Goal: Task Accomplishment & Management: Use online tool/utility

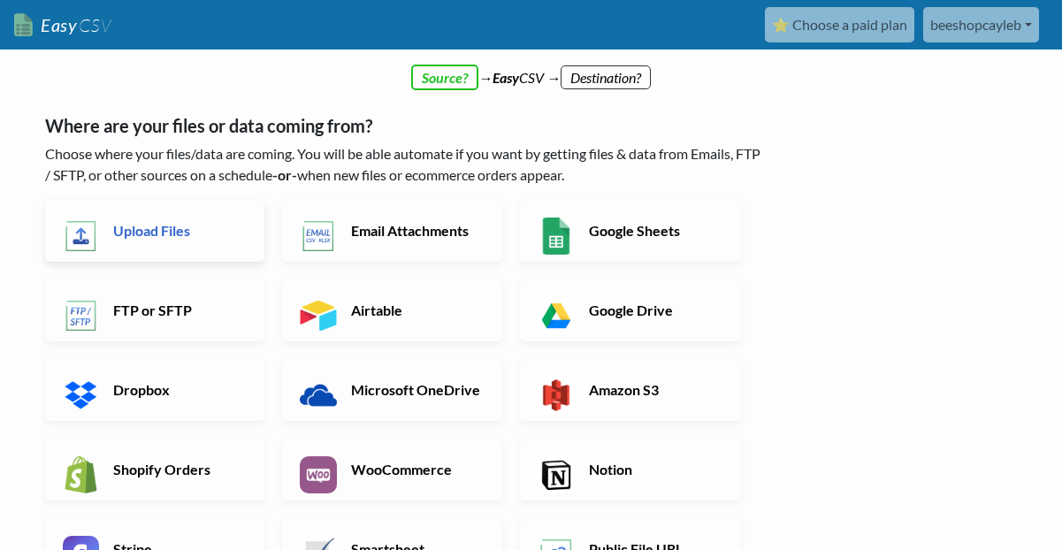
click at [241, 243] on link "Upload Files" at bounding box center [155, 231] width 220 height 62
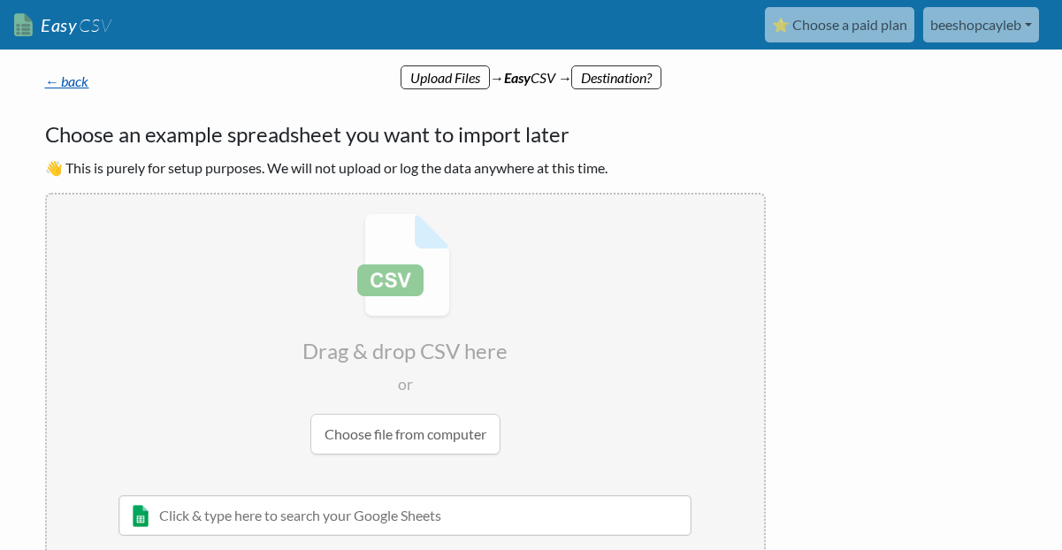
click at [68, 88] on link "← back" at bounding box center [67, 81] width 44 height 17
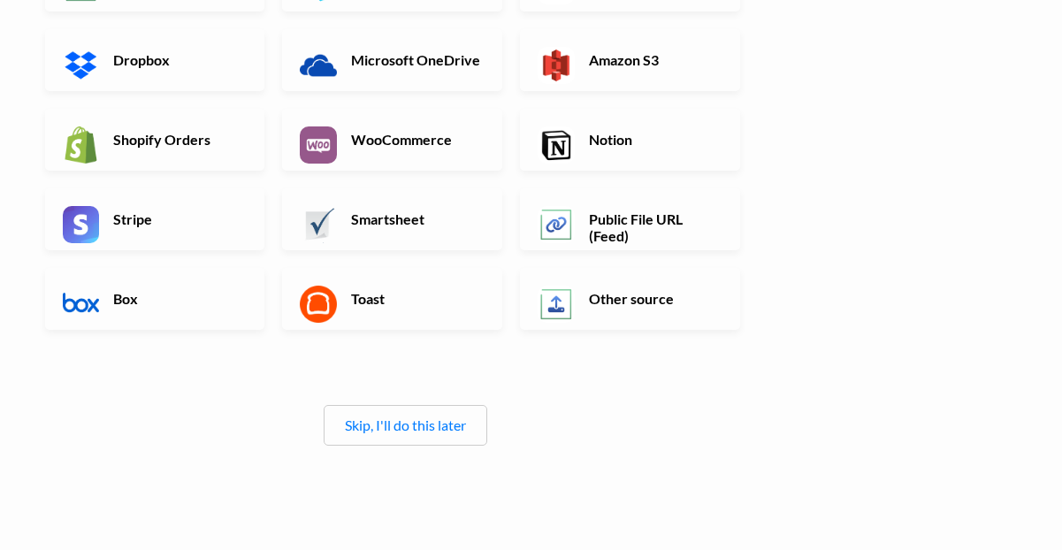
scroll to position [333, 0]
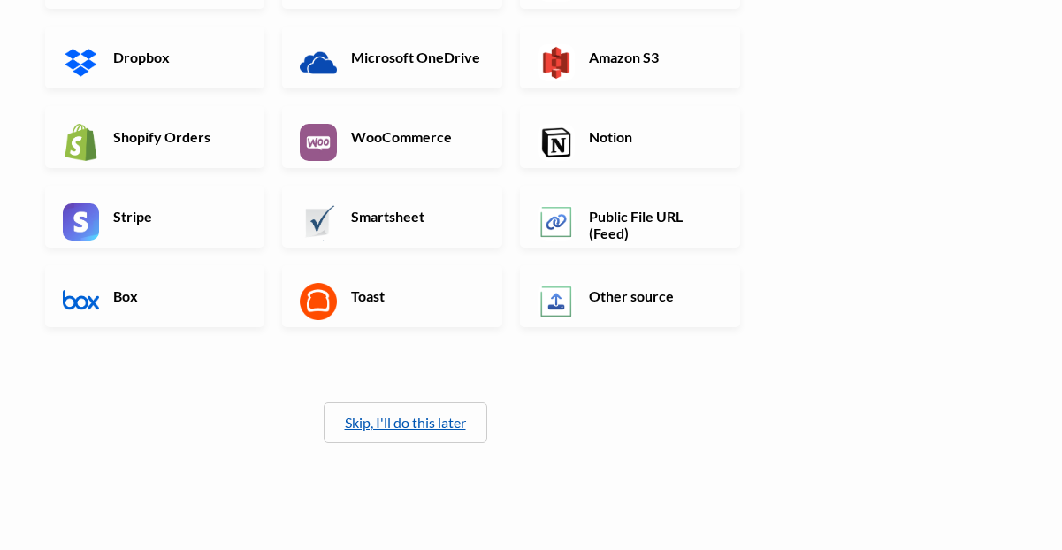
click at [384, 415] on link "Skip, I'll do this later" at bounding box center [405, 422] width 121 height 17
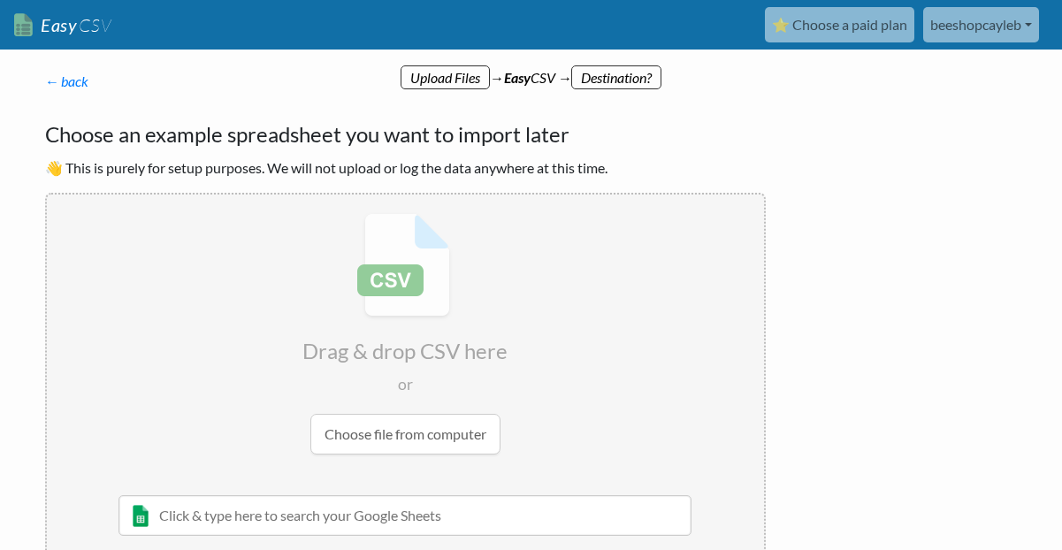
scroll to position [61, 0]
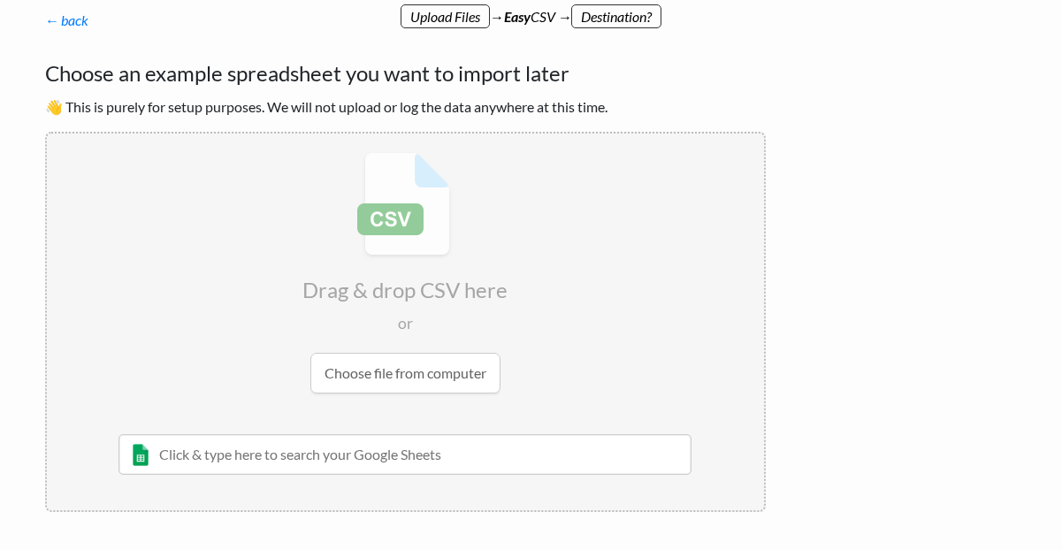
click at [382, 374] on input "file" at bounding box center [405, 273] width 717 height 279
click at [60, 19] on link "← back" at bounding box center [67, 19] width 44 height 17
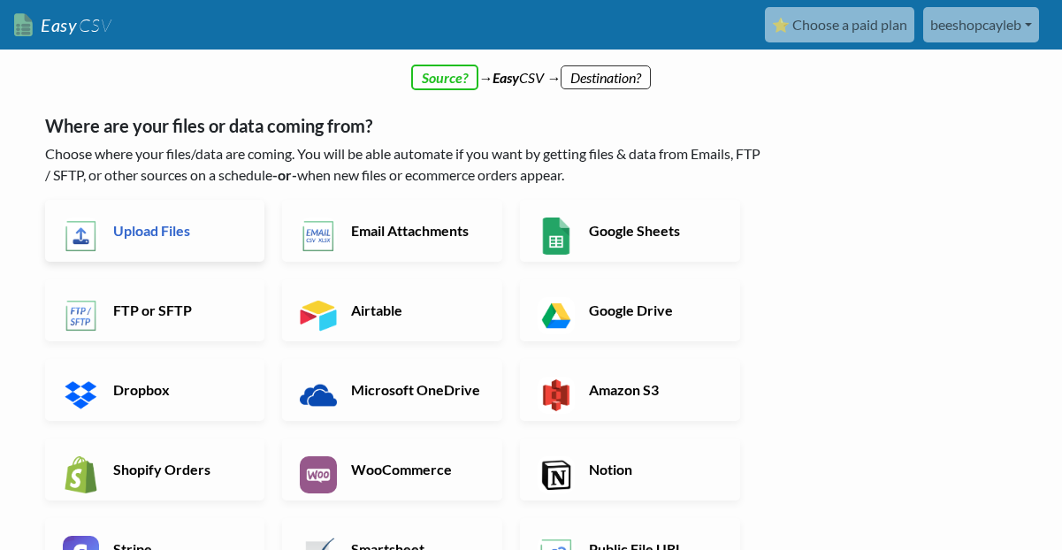
click at [159, 232] on h6 "Upload Files" at bounding box center [178, 230] width 139 height 17
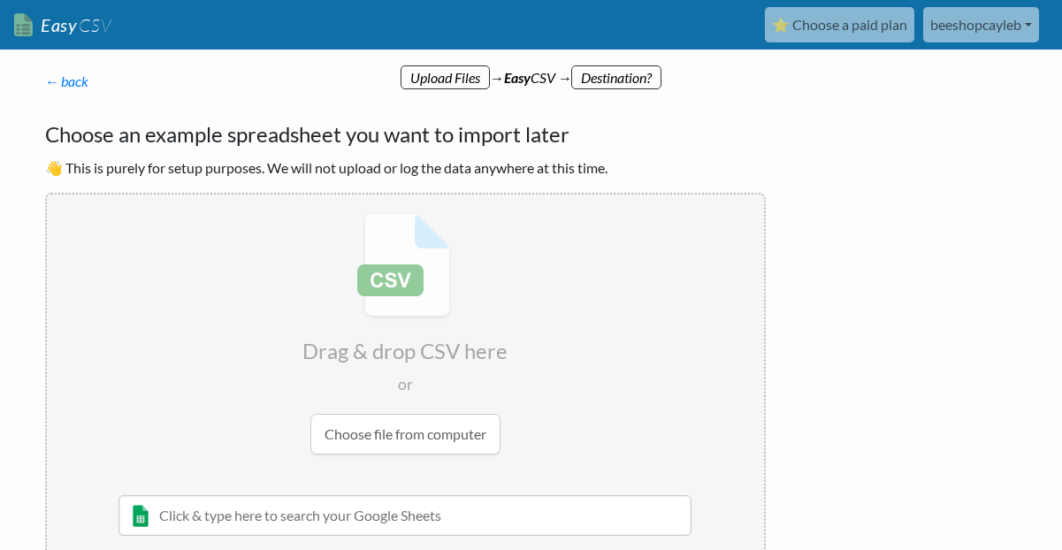
click at [390, 437] on input "file" at bounding box center [405, 334] width 717 height 279
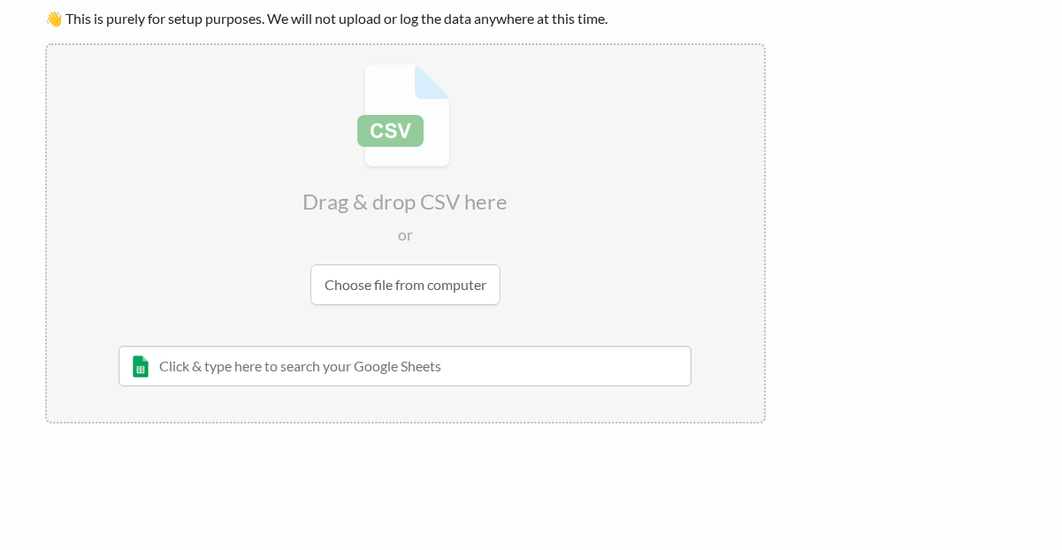
scroll to position [152, 0]
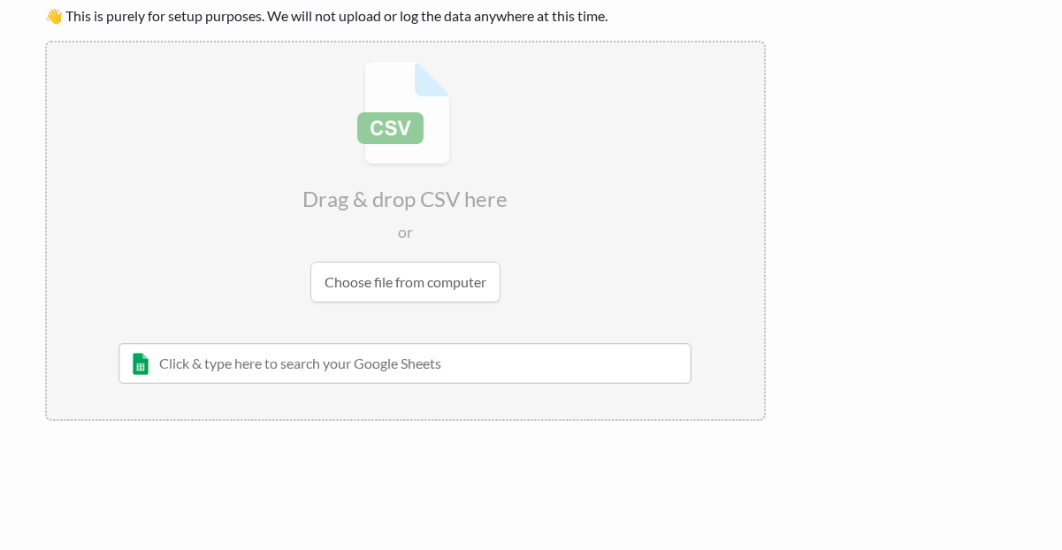
click at [287, 356] on input "text" at bounding box center [406, 363] width 574 height 41
click at [144, 370] on input "text" at bounding box center [406, 363] width 574 height 41
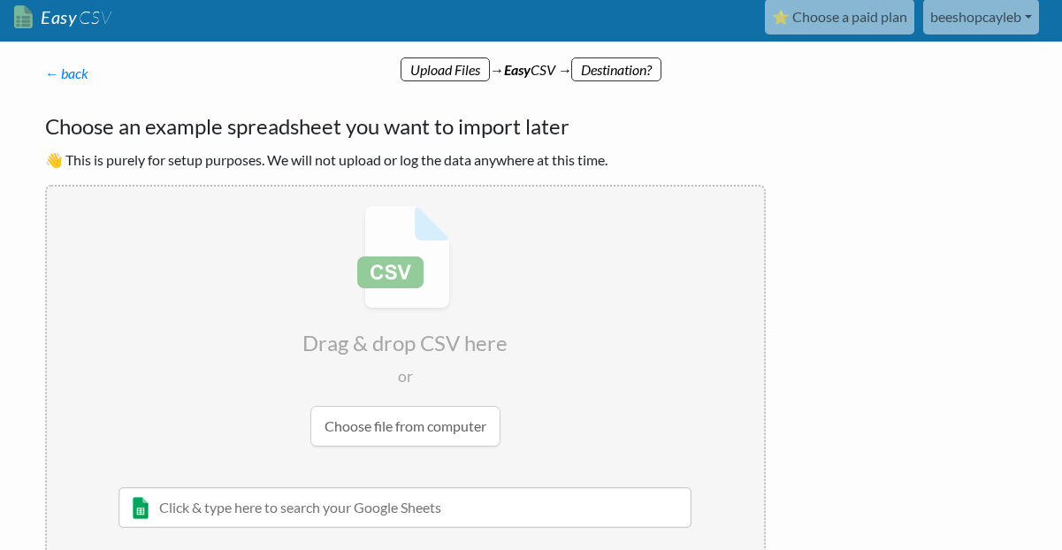
scroll to position [0, 0]
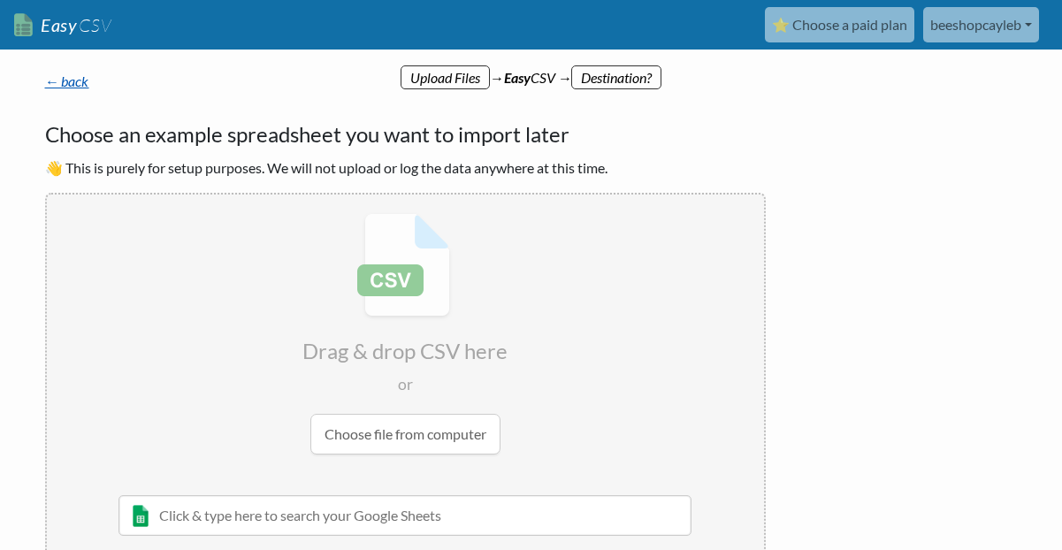
click at [54, 82] on link "← back" at bounding box center [67, 81] width 44 height 17
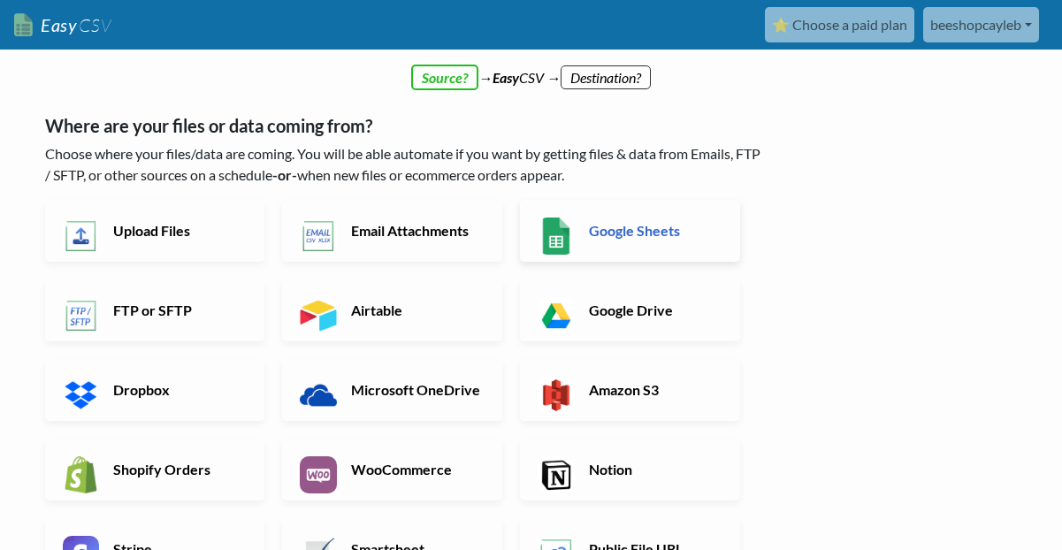
click at [662, 240] on link "Google Sheets" at bounding box center [630, 231] width 220 height 62
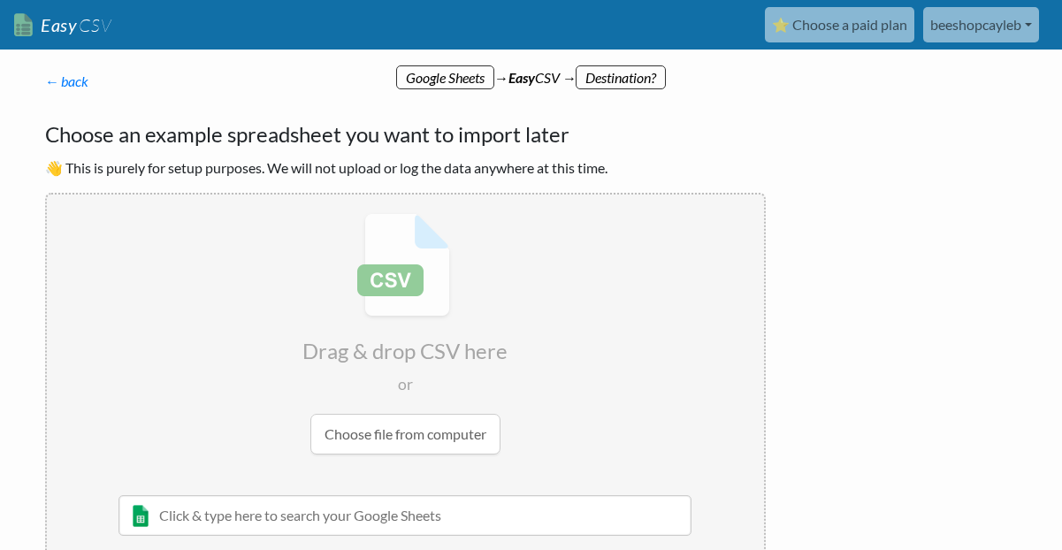
click at [407, 284] on input "file" at bounding box center [405, 334] width 717 height 279
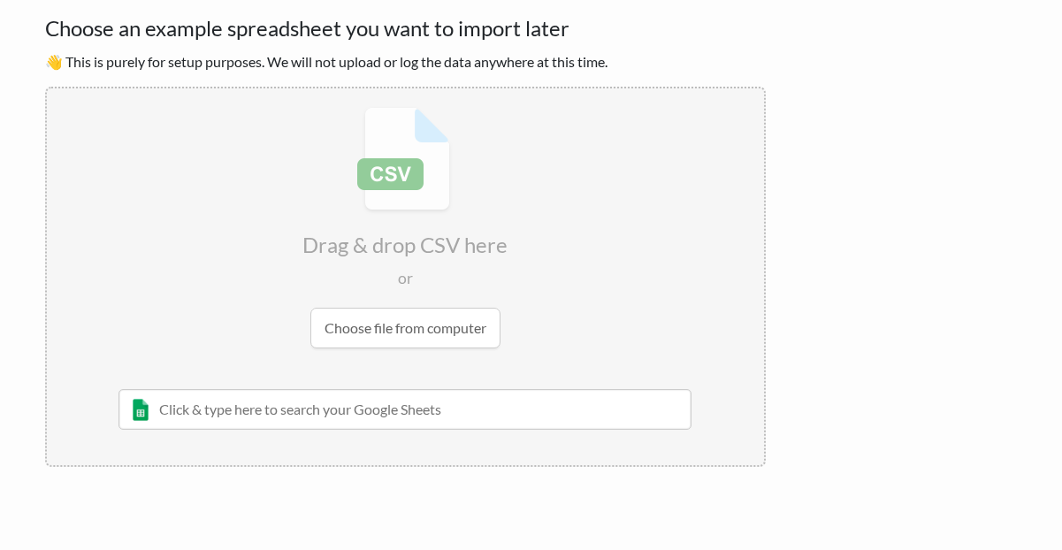
scroll to position [152, 0]
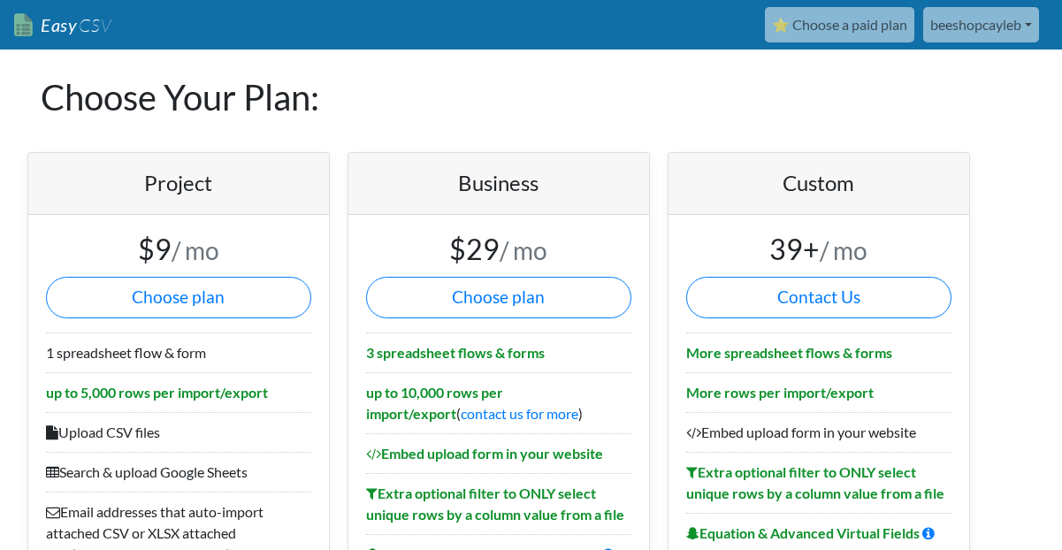
click at [991, 34] on link "beeshopcayleb" at bounding box center [982, 24] width 116 height 35
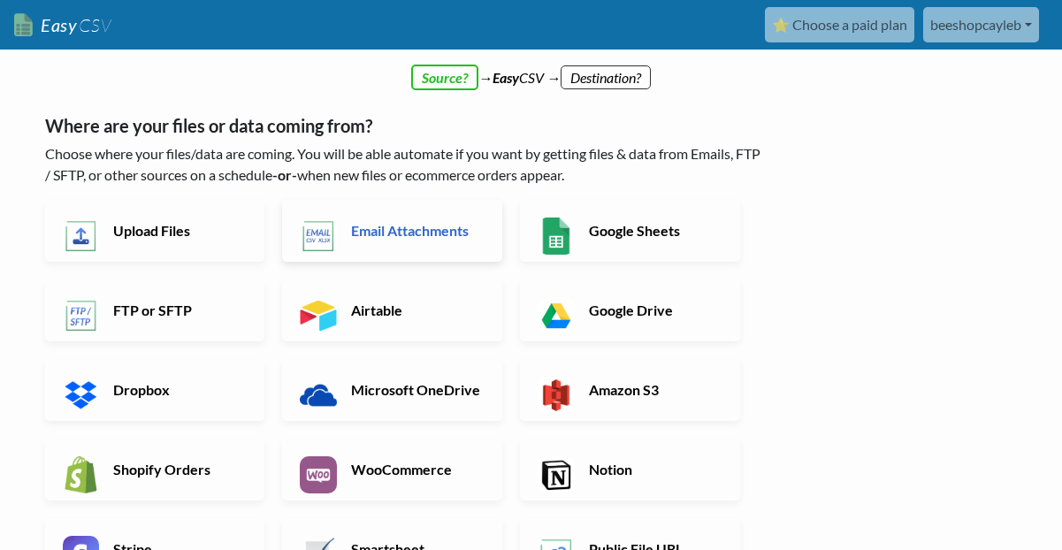
click at [361, 242] on link "Email Attachments" at bounding box center [392, 231] width 220 height 62
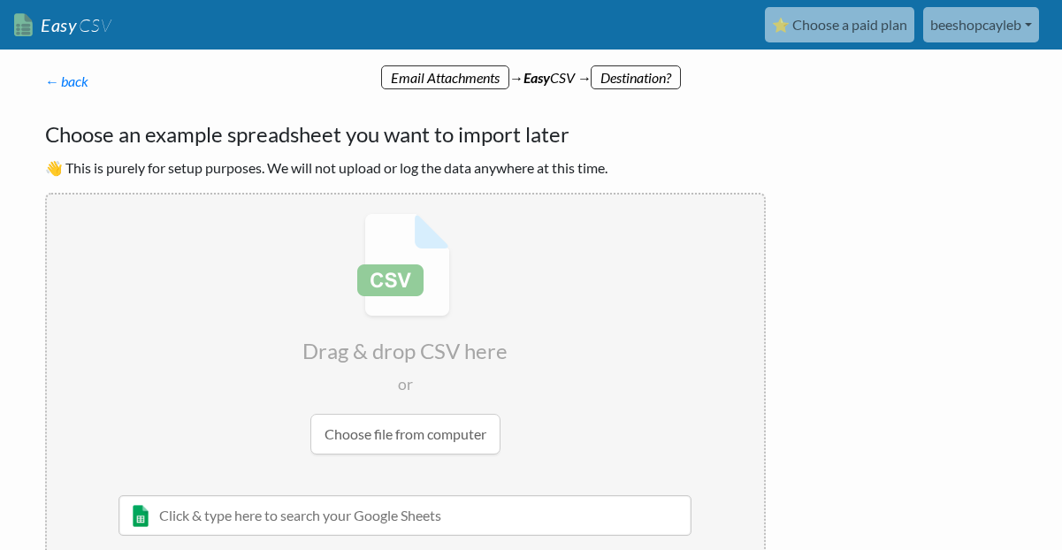
click at [395, 432] on input "file" at bounding box center [405, 334] width 717 height 279
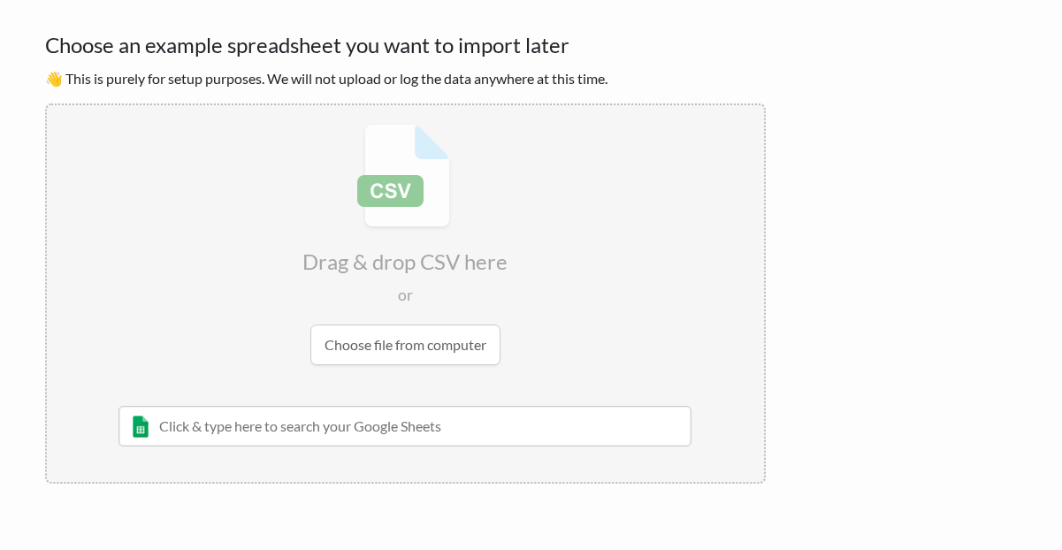
scroll to position [152, 0]
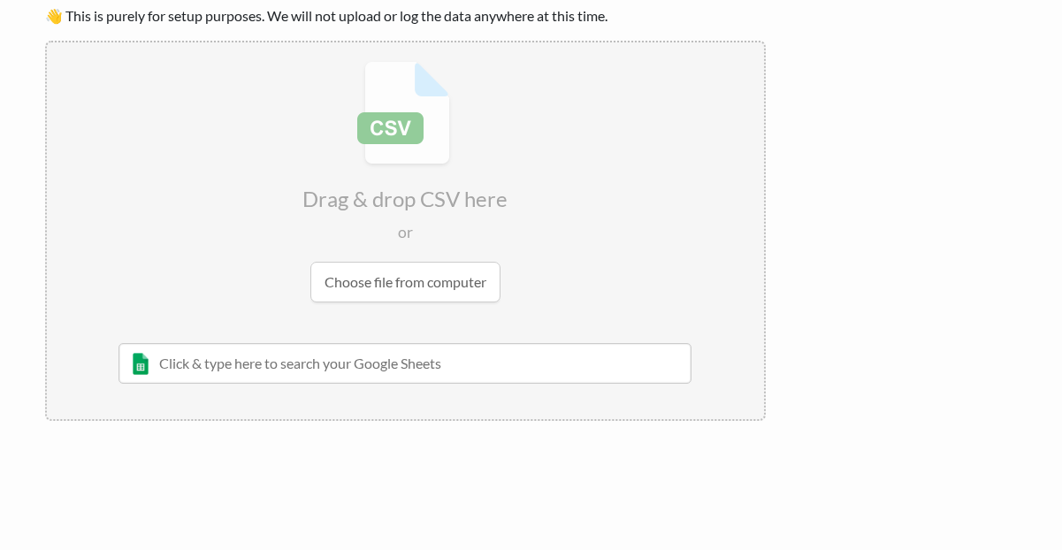
click at [448, 365] on input "text" at bounding box center [406, 363] width 574 height 41
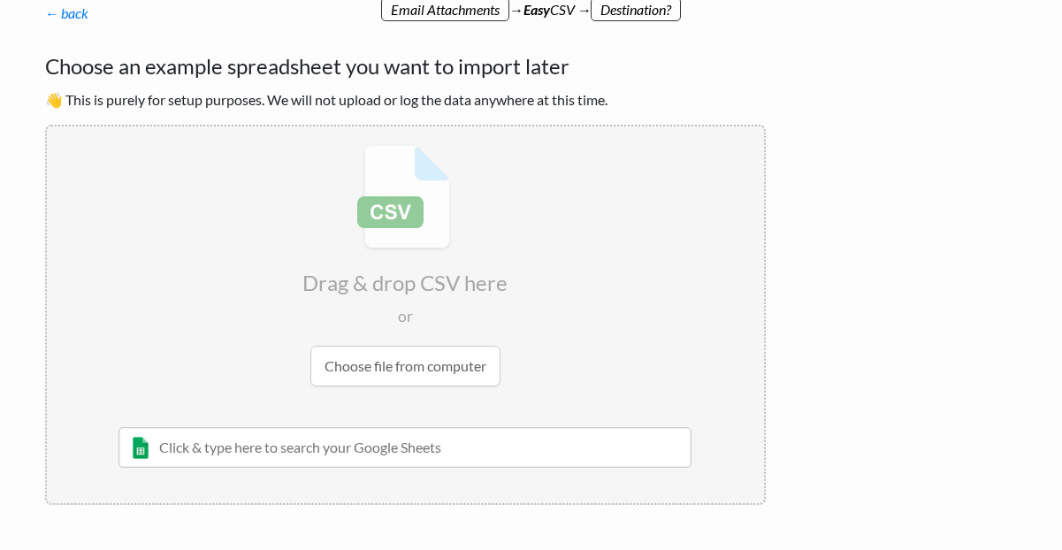
scroll to position [62, 0]
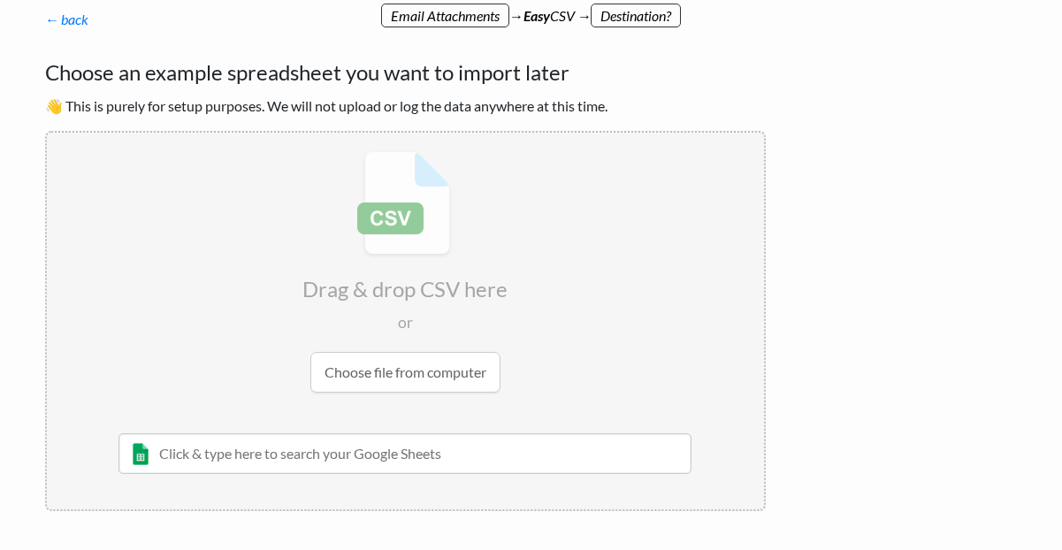
click at [619, 10] on p "← back Thanks for signing up! Set up your Import Flow and Upload Page in 1 minu…" at bounding box center [405, 19] width 721 height 21
click at [410, 218] on input "file" at bounding box center [405, 272] width 717 height 279
type input "C:\fakepath\YEAR 6.xlsx"
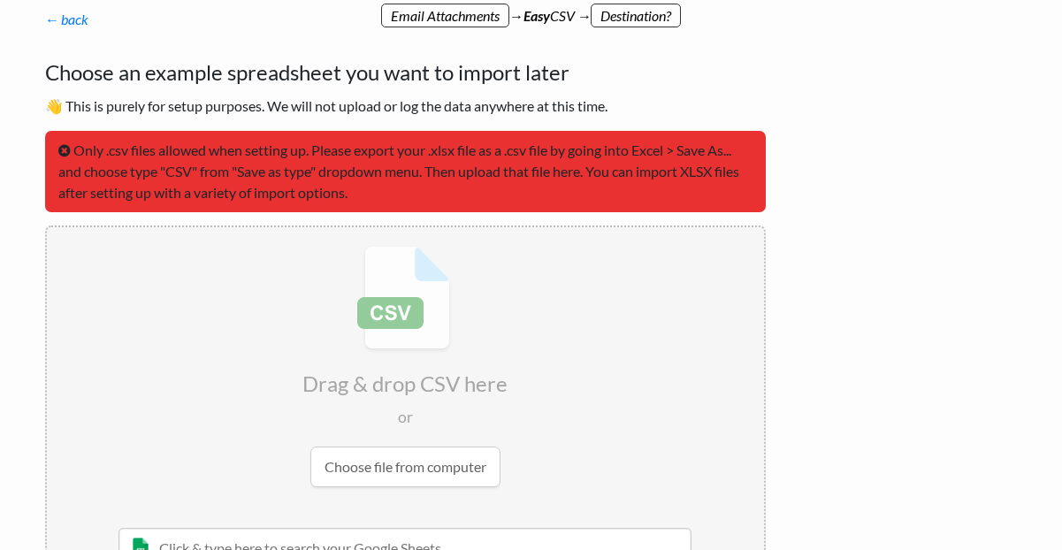
click at [453, 469] on input "file" at bounding box center [405, 366] width 717 height 279
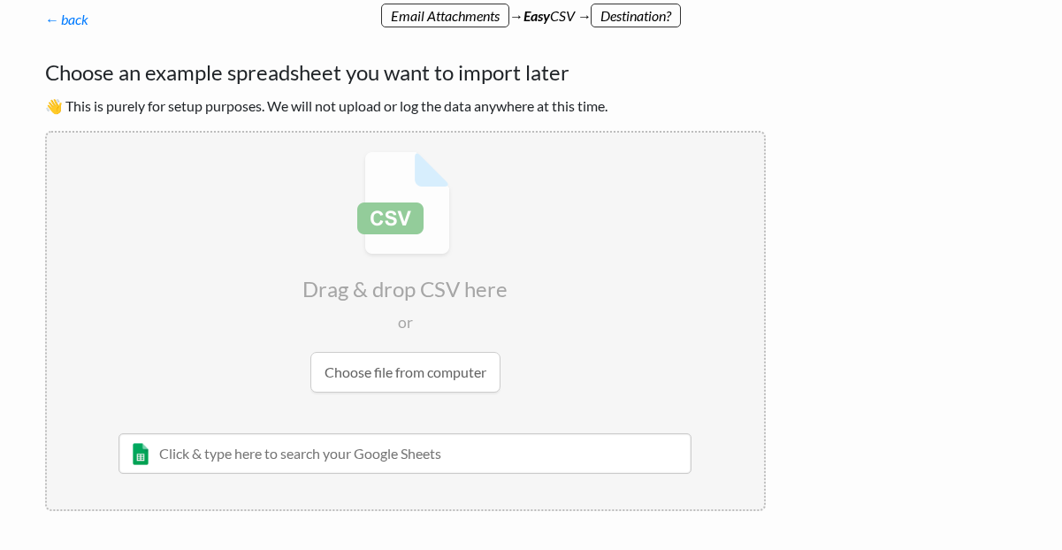
click at [420, 234] on input "file" at bounding box center [405, 272] width 717 height 279
type input "C:\fakepath\GRADE 6 - TERM 1.csv"
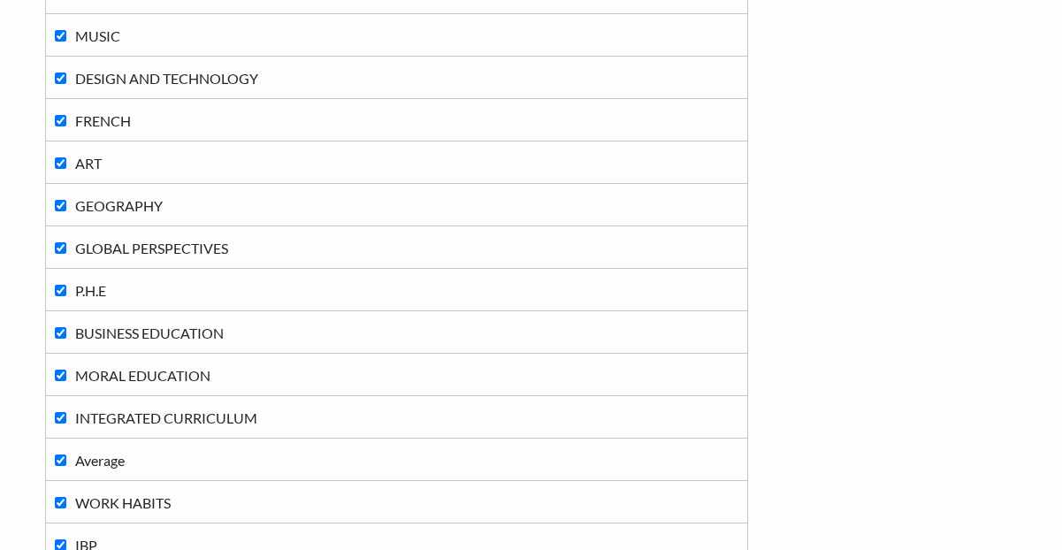
scroll to position [1100, 0]
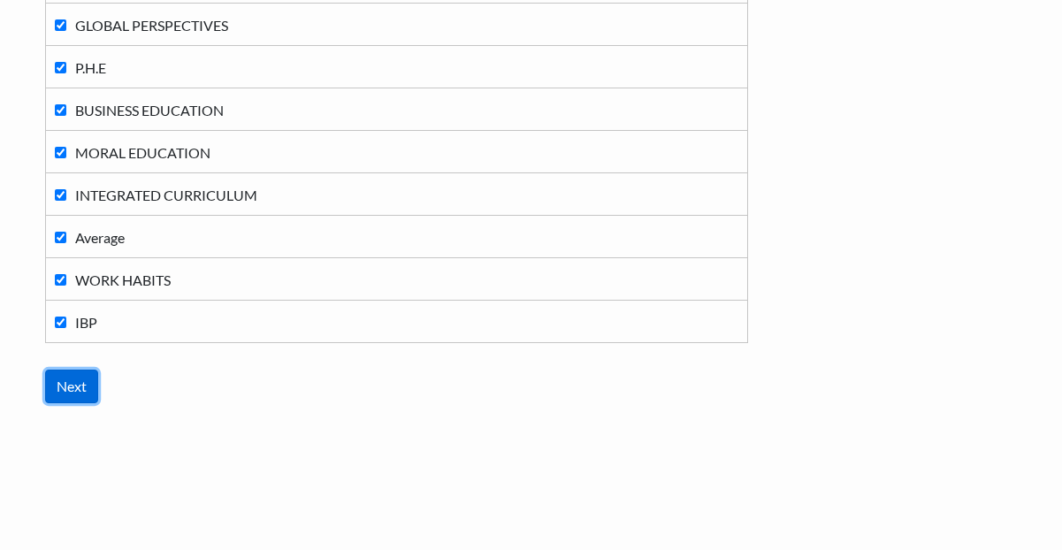
click at [47, 390] on input "Next" at bounding box center [71, 387] width 53 height 34
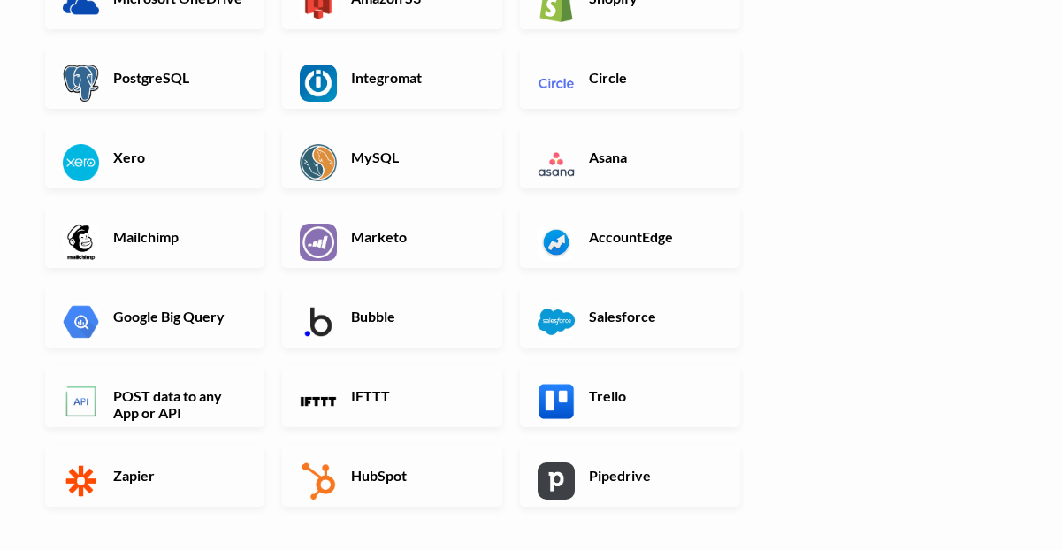
scroll to position [0, 0]
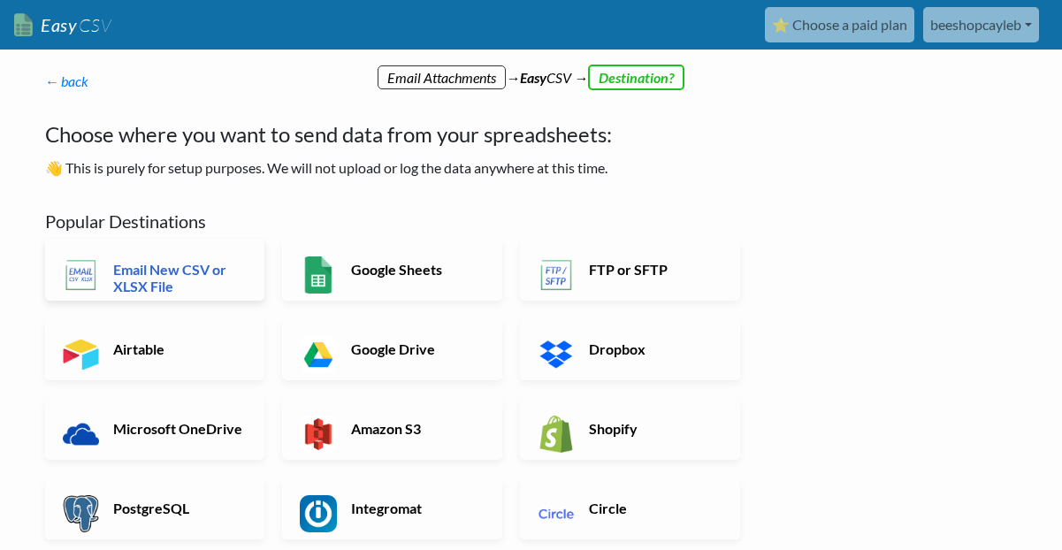
click at [193, 280] on h6 "Email New CSV or XLSX File" at bounding box center [178, 278] width 139 height 34
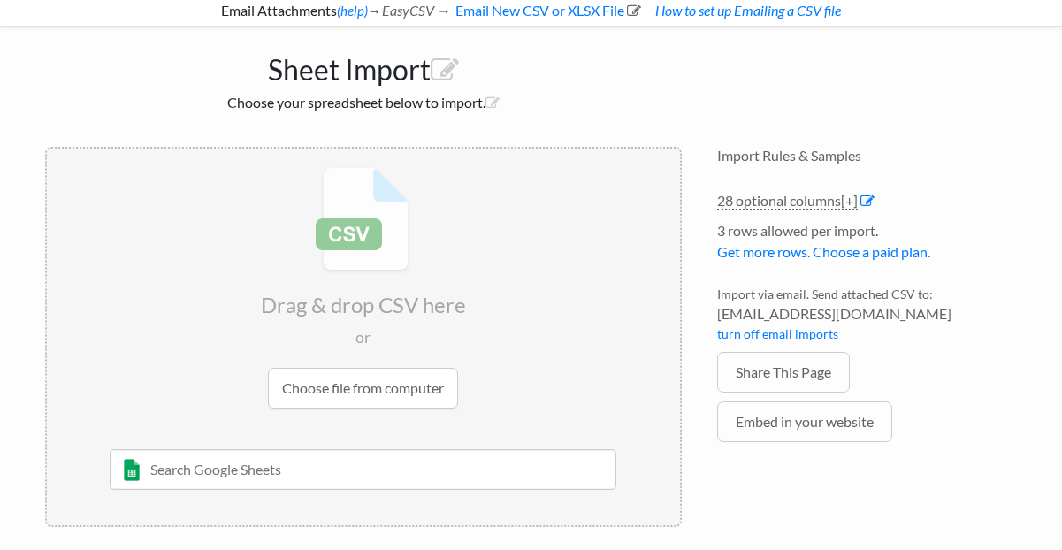
scroll to position [99, 0]
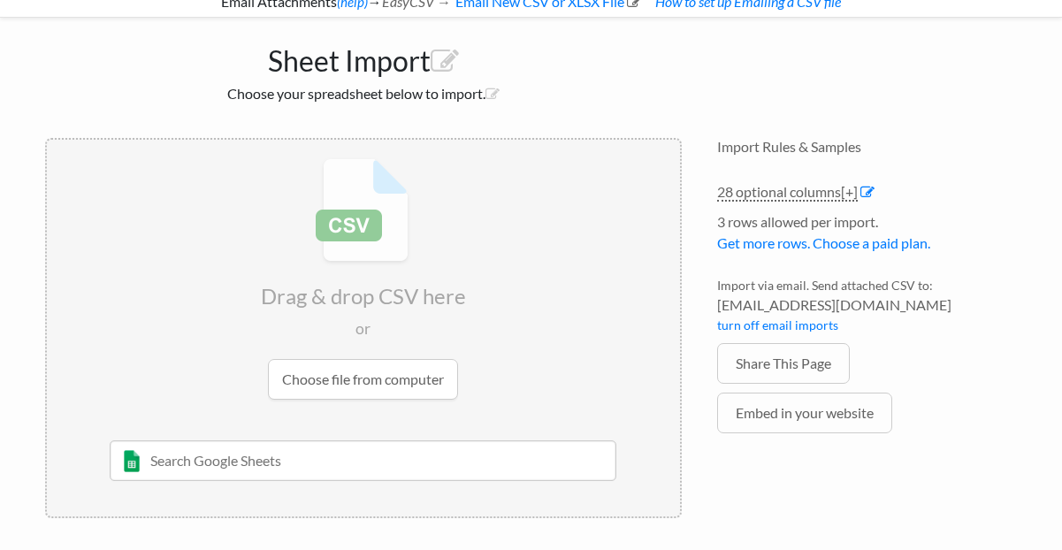
click at [310, 372] on input "file" at bounding box center [363, 279] width 633 height 279
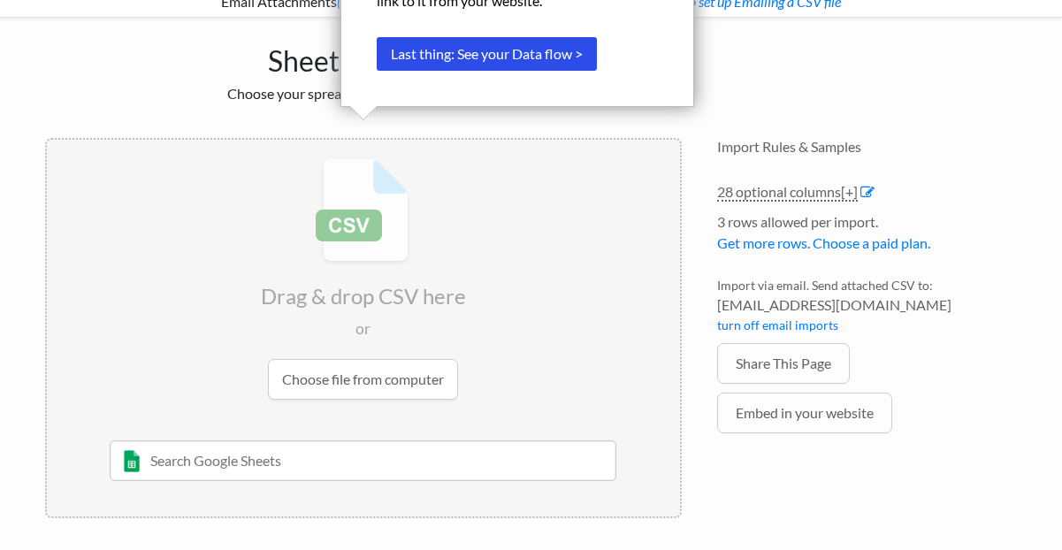
scroll to position [0, 0]
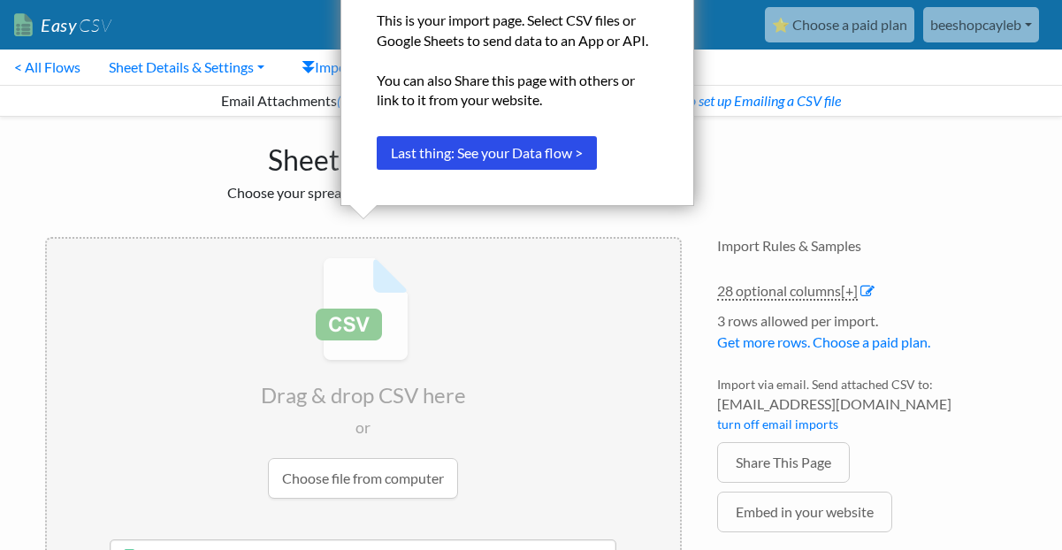
click at [357, 358] on input "file" at bounding box center [363, 378] width 633 height 279
